Goal: Task Accomplishment & Management: Use online tool/utility

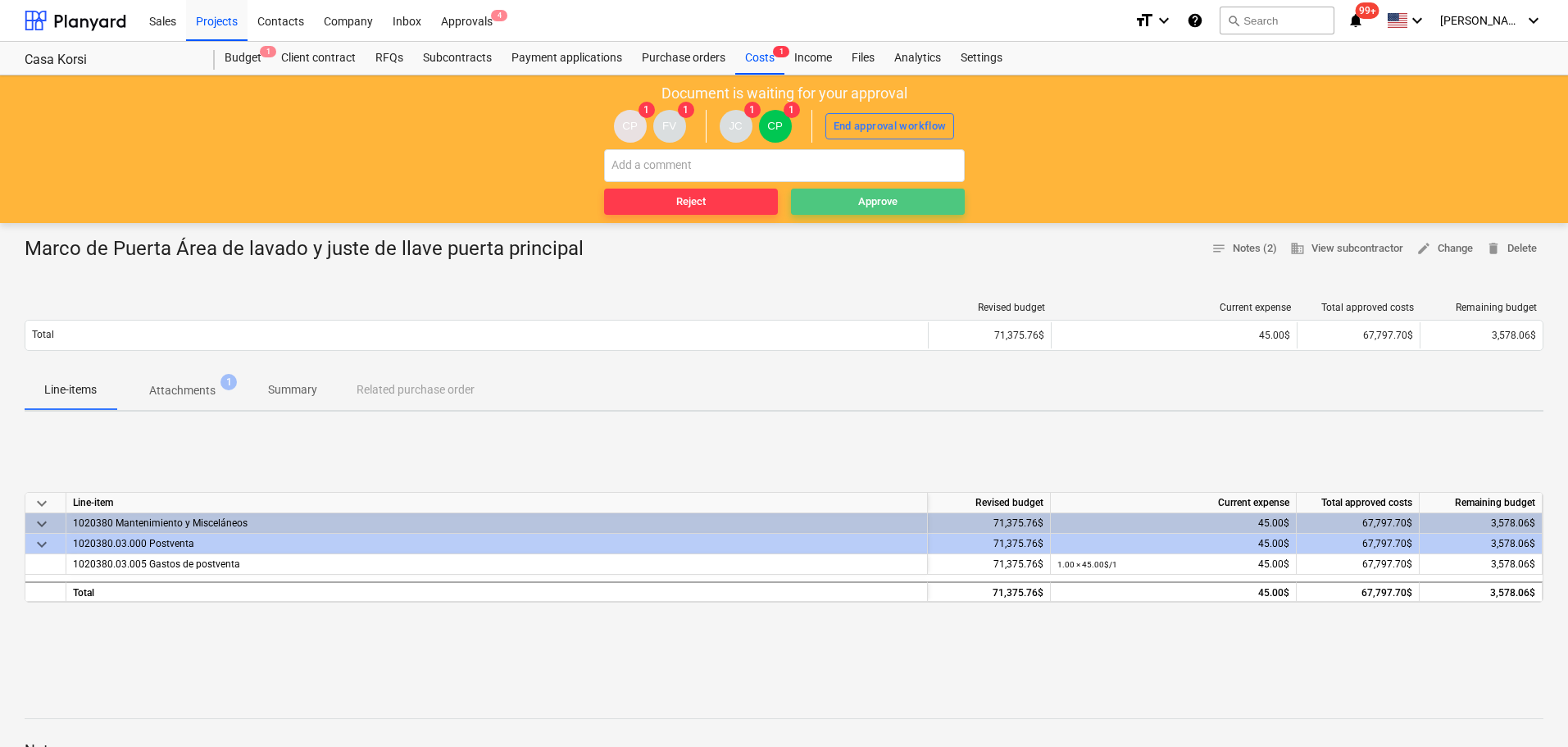
click at [872, 210] on div "Approve" at bounding box center [878, 203] width 39 height 19
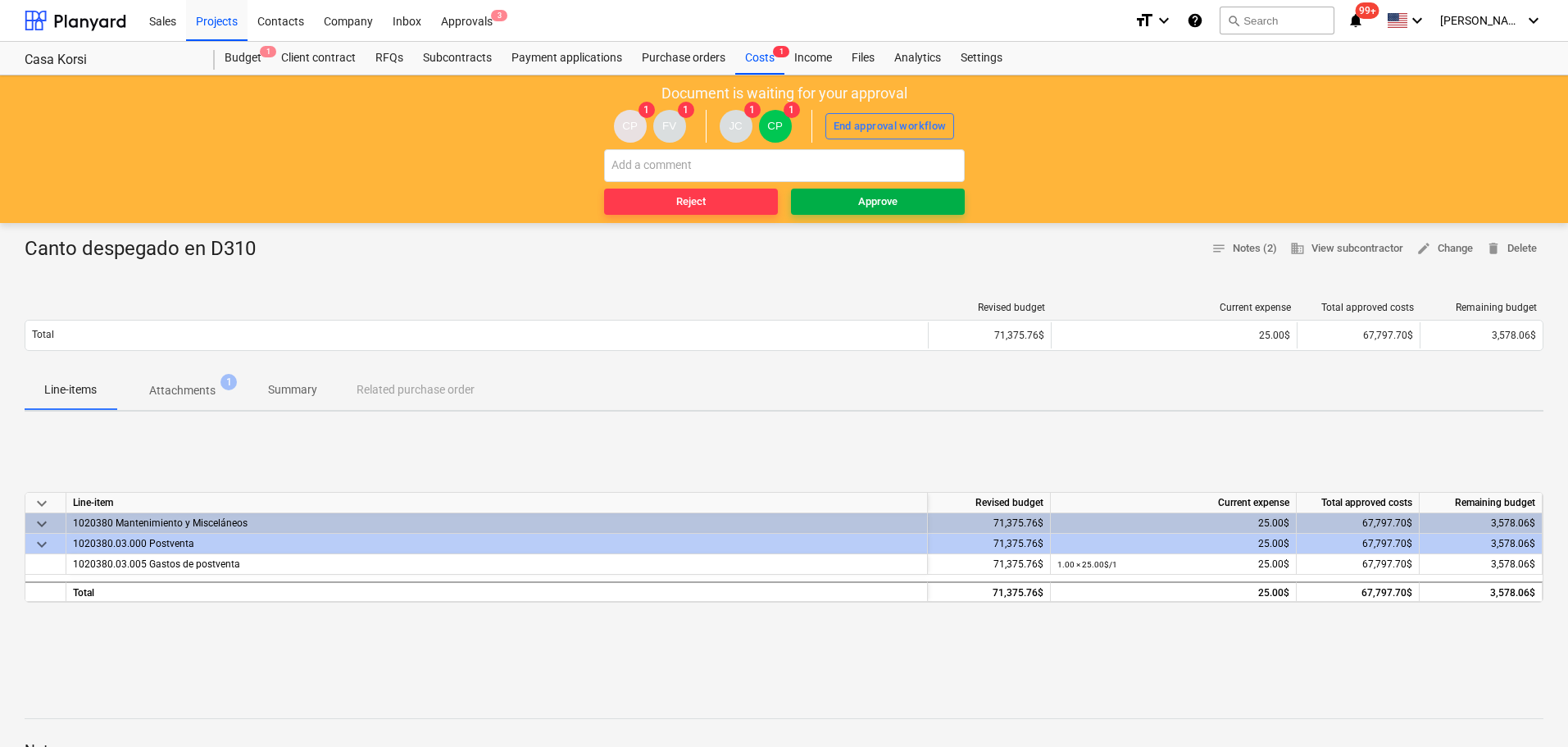
click at [854, 204] on span "Approve" at bounding box center [878, 203] width 161 height 19
click at [859, 194] on div "Approve" at bounding box center [878, 203] width 39 height 19
